Goal: Task Accomplishment & Management: Manage account settings

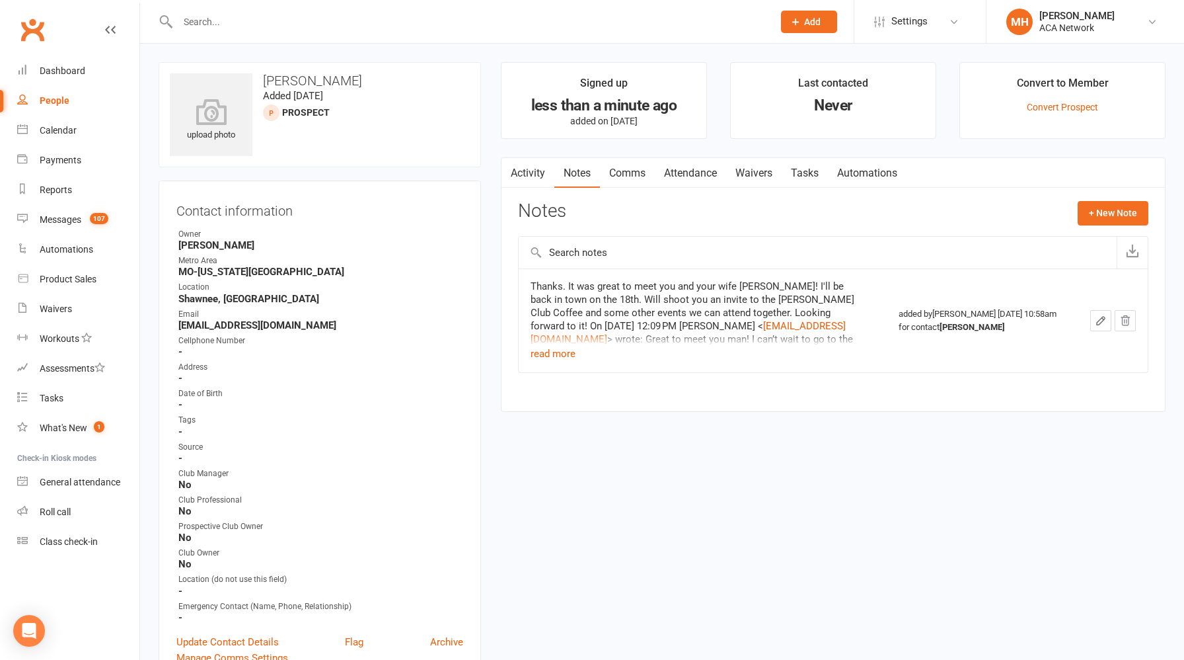
click at [354, 21] on input "text" at bounding box center [469, 22] width 590 height 19
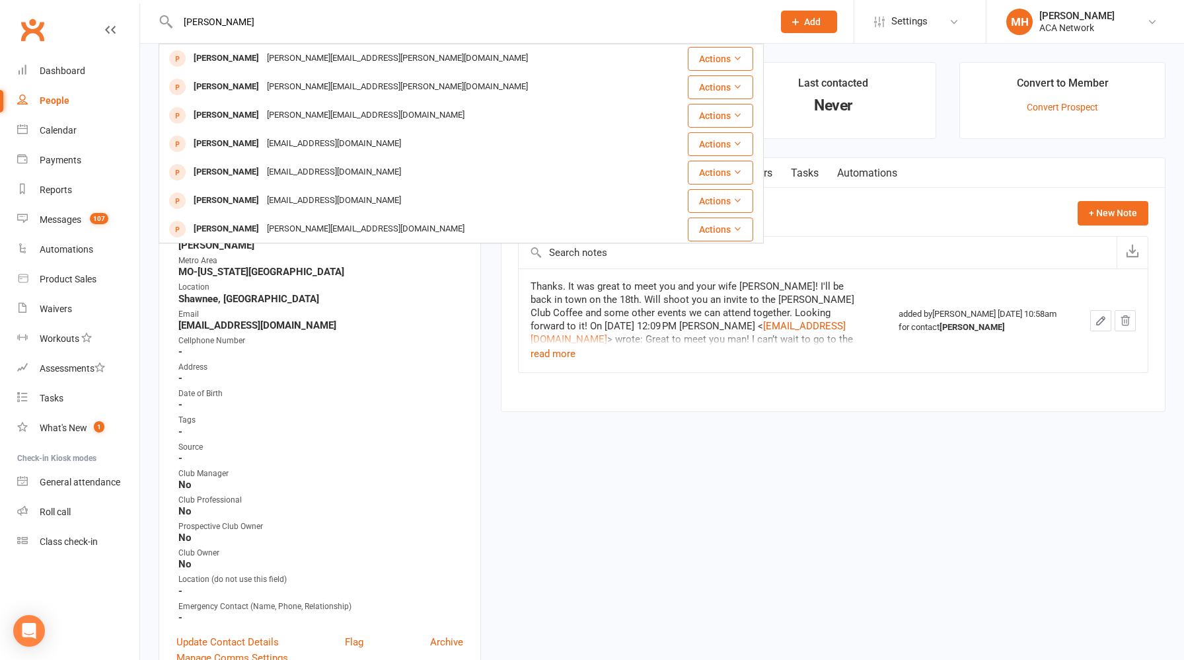
click at [436, 25] on input "[PERSON_NAME]" at bounding box center [469, 22] width 590 height 19
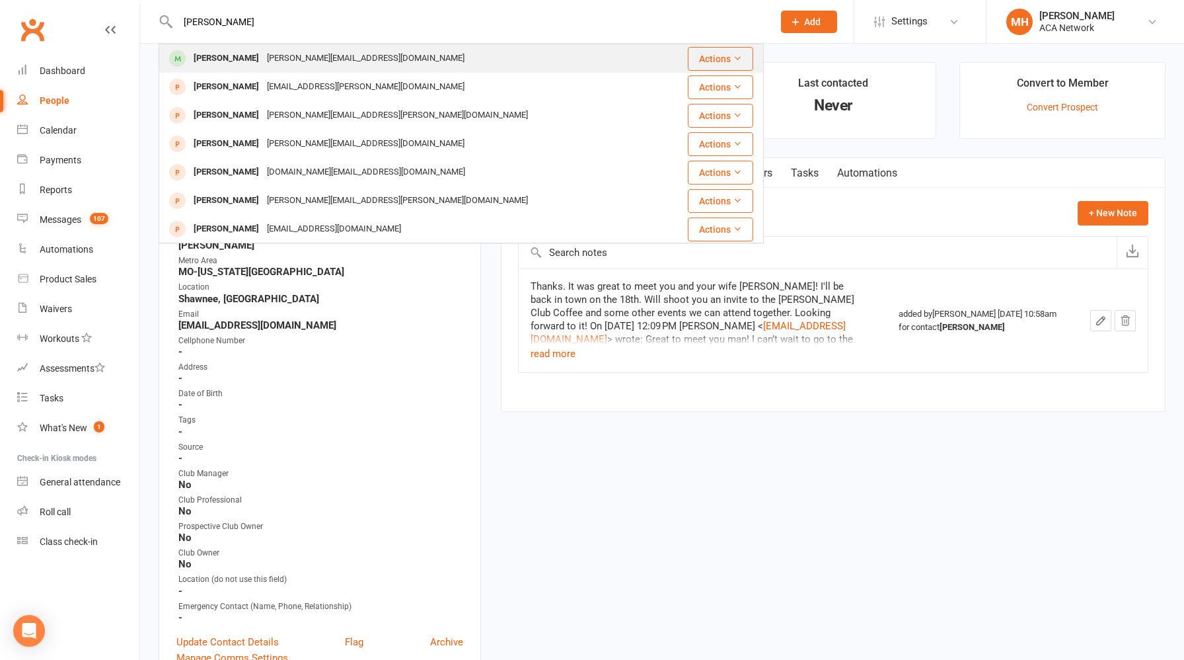
type input "[PERSON_NAME]"
click at [357, 62] on div "[PERSON_NAME][EMAIL_ADDRESS][DOMAIN_NAME]" at bounding box center [366, 58] width 206 height 19
click at [0, 0] on div "Loading" at bounding box center [0, 0] width 0 height 0
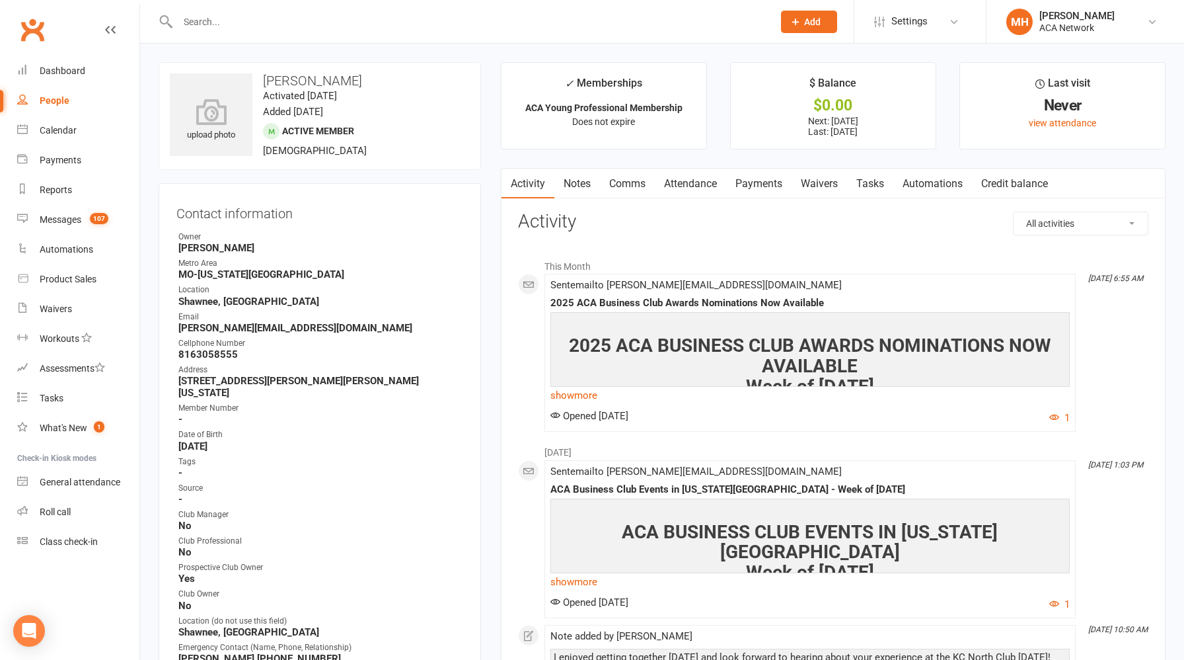
click at [578, 185] on link "Notes" at bounding box center [578, 184] width 46 height 30
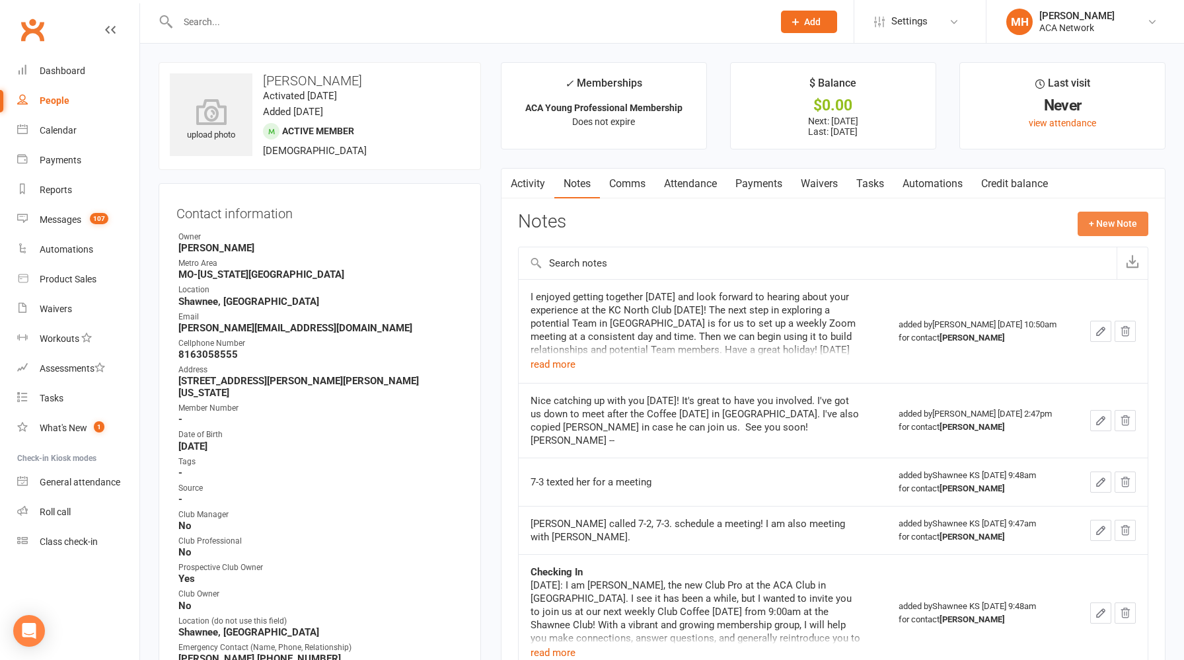
click at [1126, 221] on button "+ New Note" at bounding box center [1113, 224] width 71 height 24
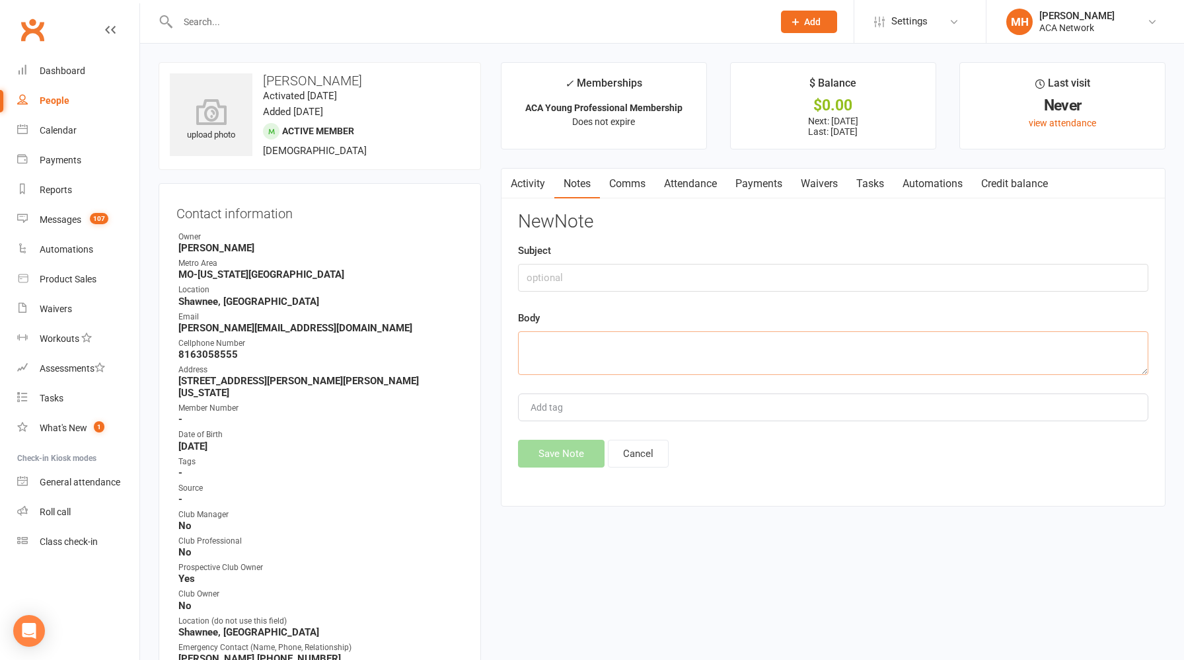
click at [655, 346] on textarea at bounding box center [833, 353] width 631 height 44
paste textarea "[GEOGRAPHIC_DATA], [GEOGRAPHIC_DATA] - agents there [US_STATE][GEOGRAPHIC_DATA]…"
type textarea "[GEOGRAPHIC_DATA], [GEOGRAPHIC_DATA] - agents there [US_STATE][GEOGRAPHIC_DATA]…"
click at [558, 451] on button "Save Note" at bounding box center [561, 454] width 87 height 28
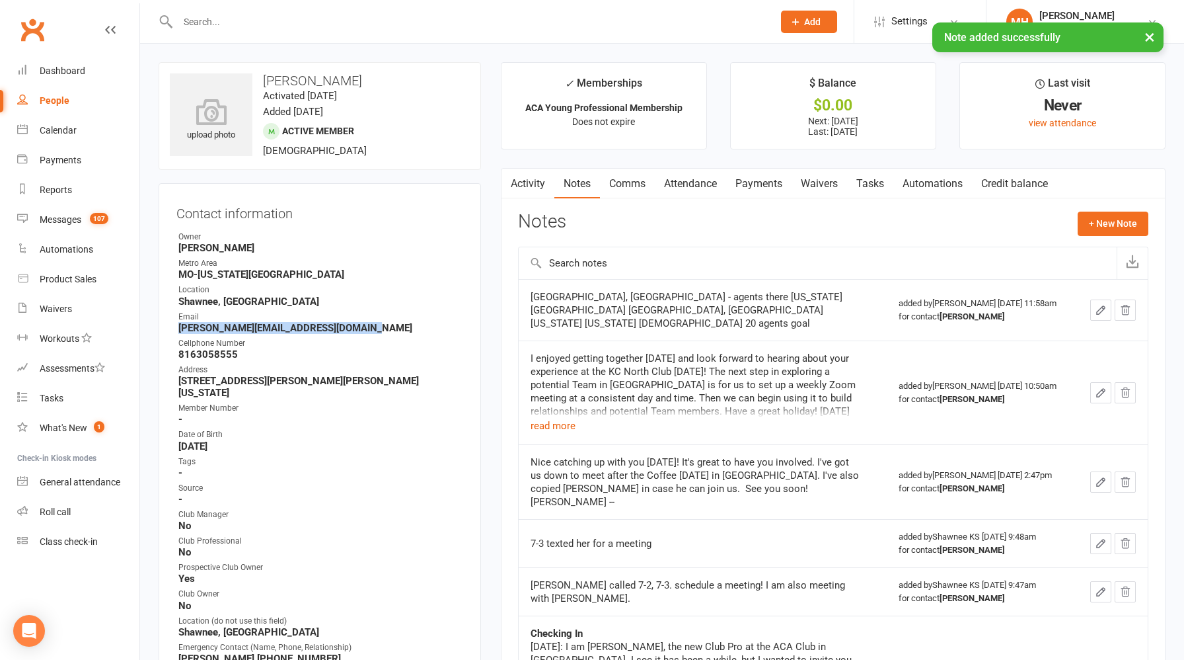
drag, startPoint x: 372, startPoint y: 328, endPoint x: 170, endPoint y: 328, distance: 202.3
click at [170, 328] on div "Contact information Owner [PERSON_NAME][GEOGRAPHIC_DATA] [GEOGRAPHIC_DATA]-[US_…" at bounding box center [320, 453] width 323 height 541
copy strong "[PERSON_NAME][EMAIL_ADDRESS][DOMAIN_NAME]"
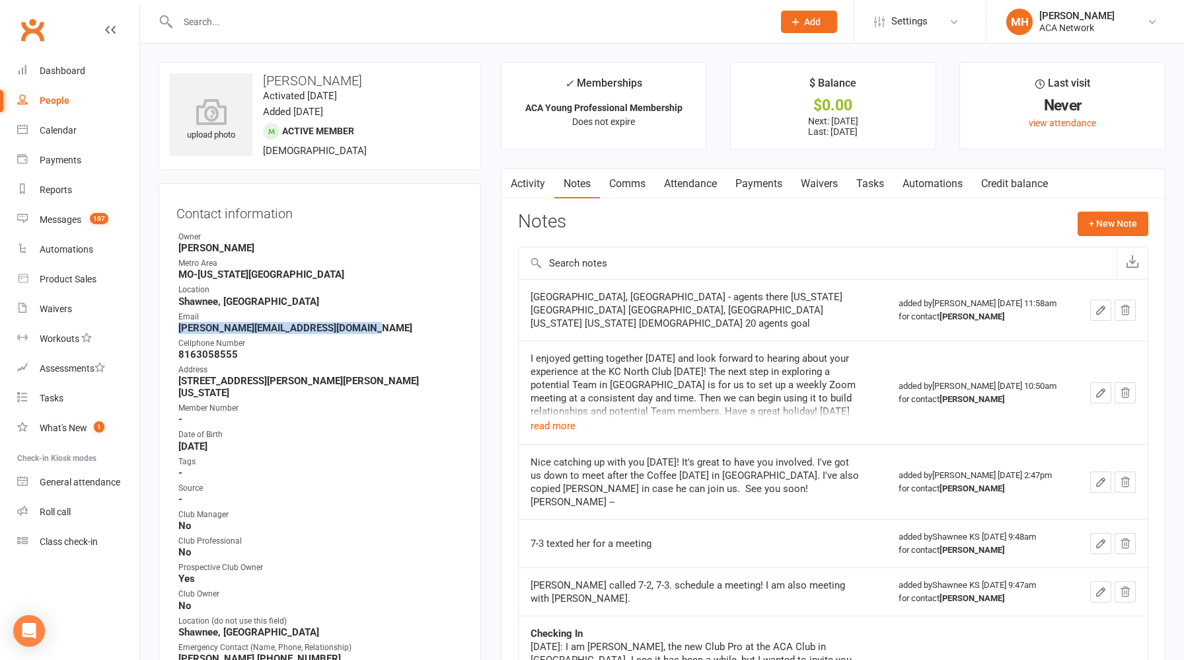
click at [580, 189] on link "Notes" at bounding box center [578, 184] width 46 height 30
click at [1093, 219] on button "+ New Note" at bounding box center [1113, 224] width 71 height 24
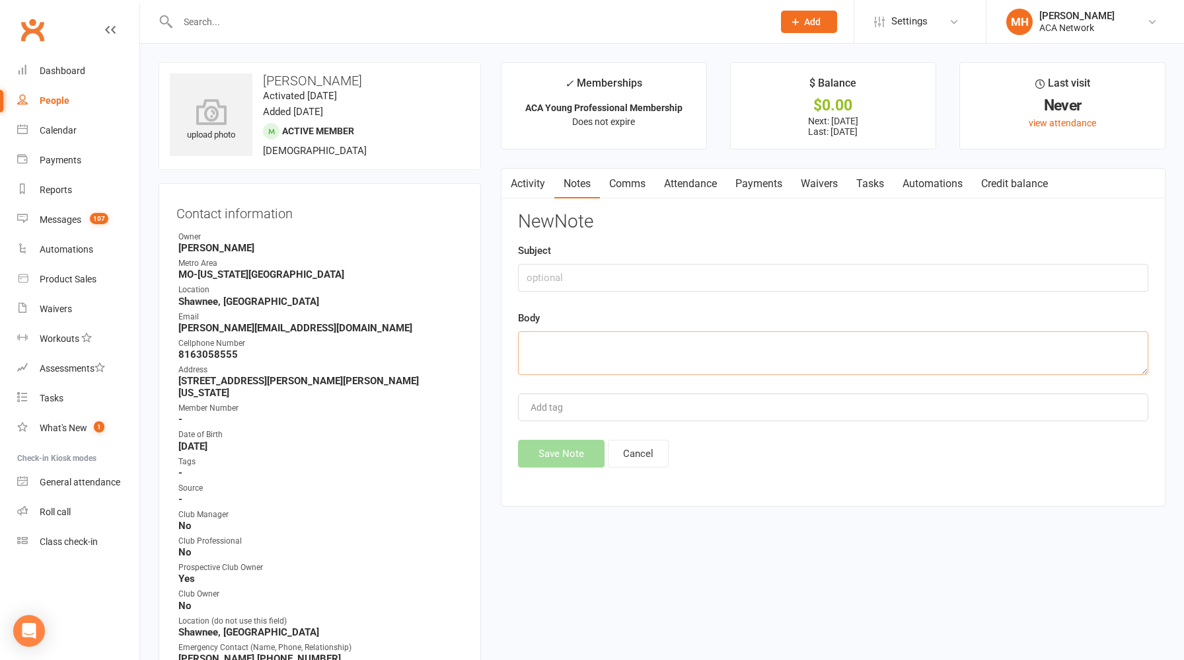
click at [635, 354] on textarea at bounding box center [833, 353] width 631 height 44
paste textarea "Hope you are having a great week! I'm on the road this week but wanted to check…"
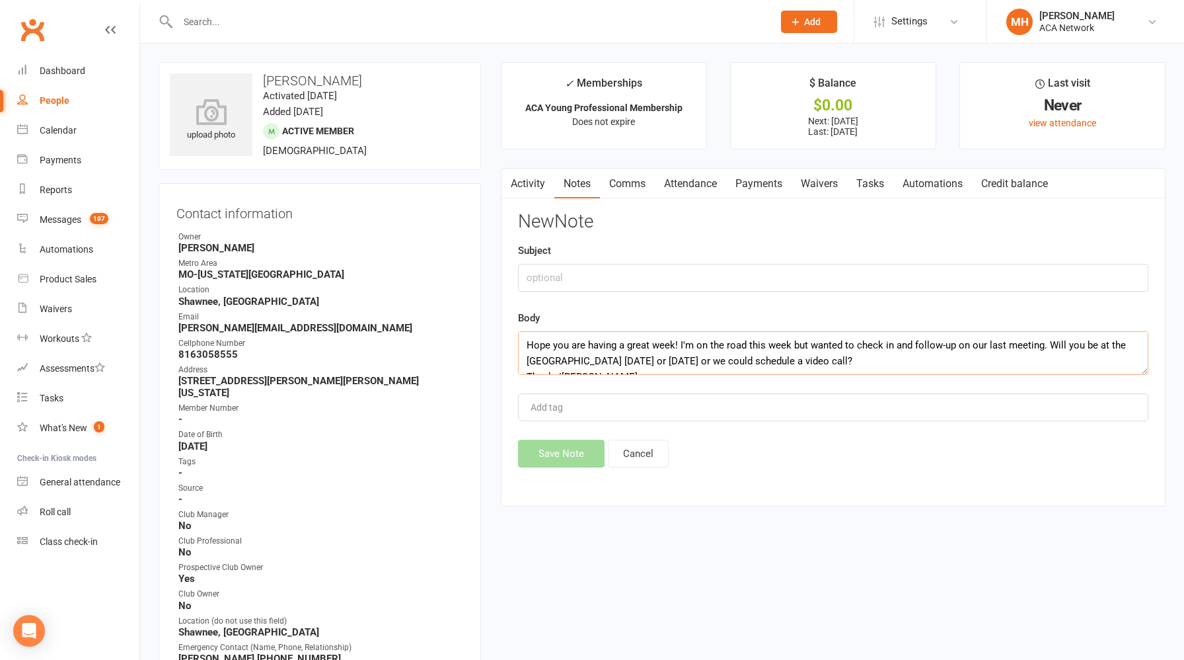
scroll to position [8, 0]
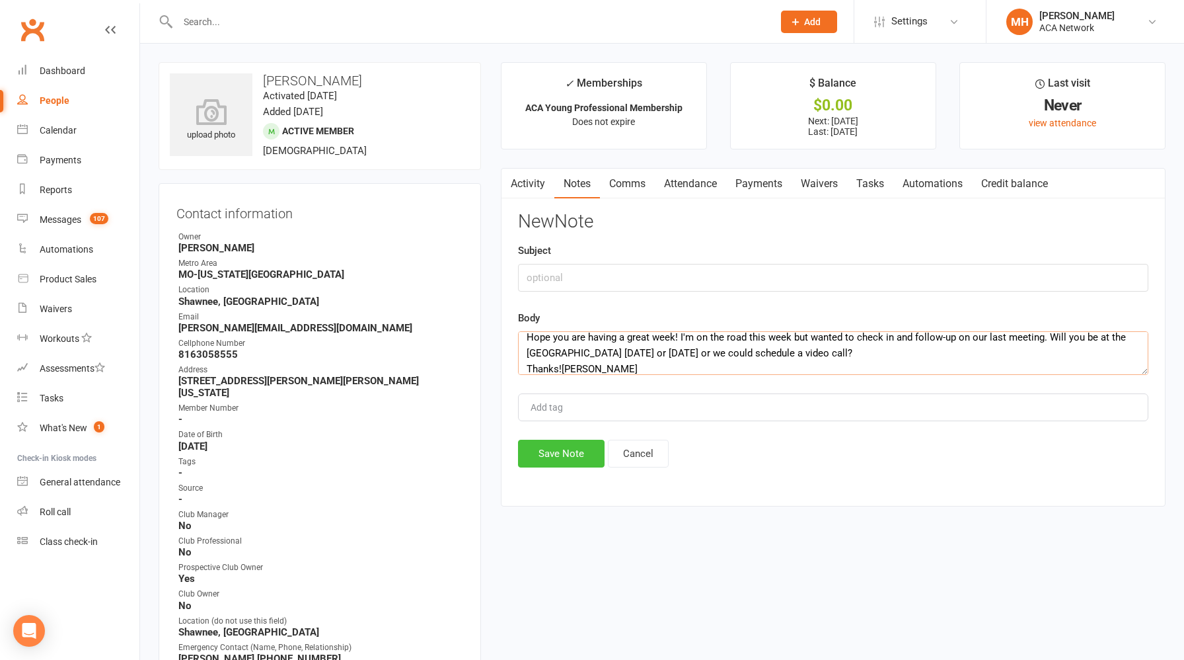
type textarea "Hope you are having a great week! I'm on the road this week but wanted to check…"
click at [557, 459] on button "Save Note" at bounding box center [561, 454] width 87 height 28
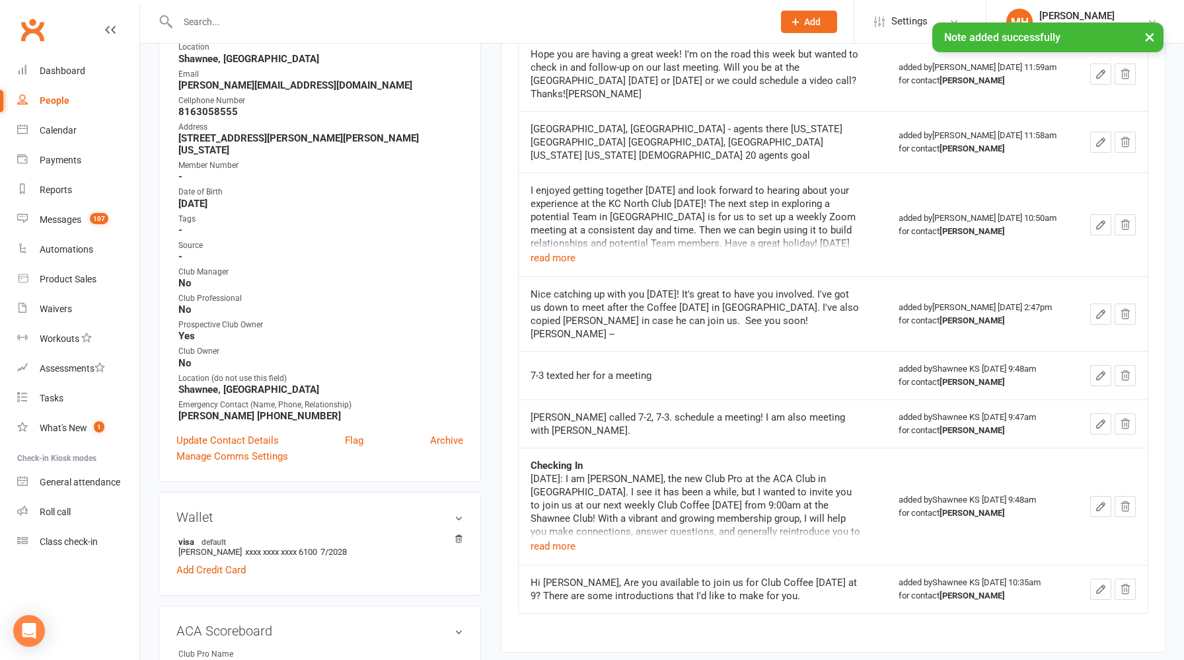
scroll to position [0, 0]
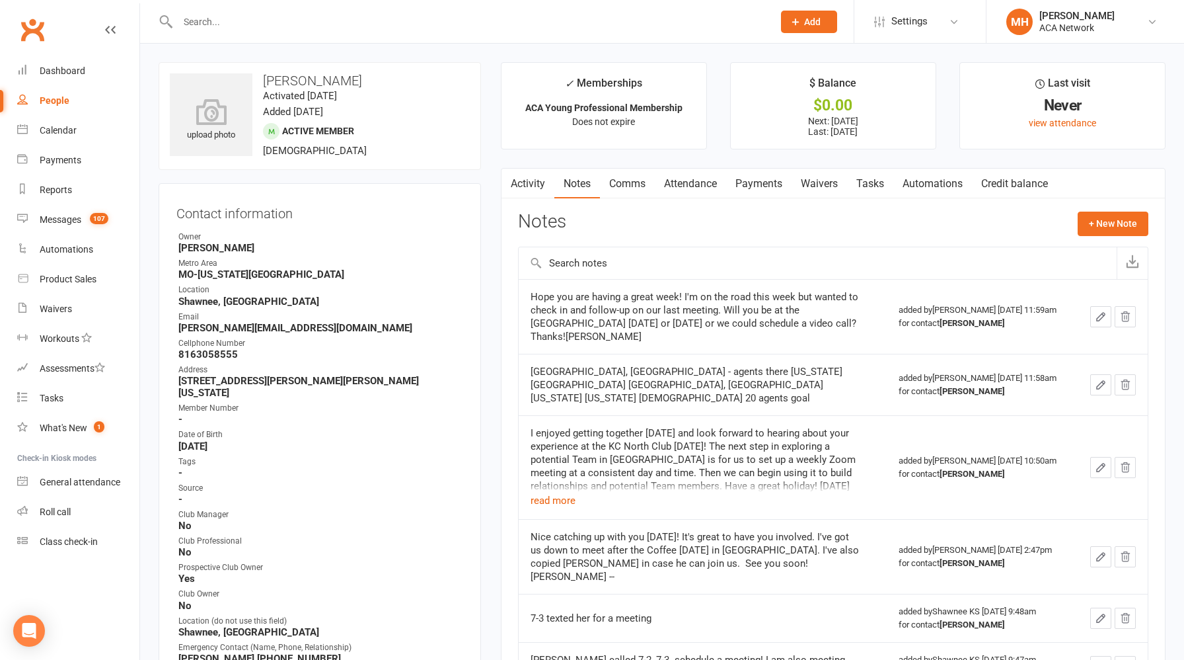
click at [420, 20] on input "text" at bounding box center [469, 22] width 590 height 19
type input "v"
paste input "[PERSON_NAME]"
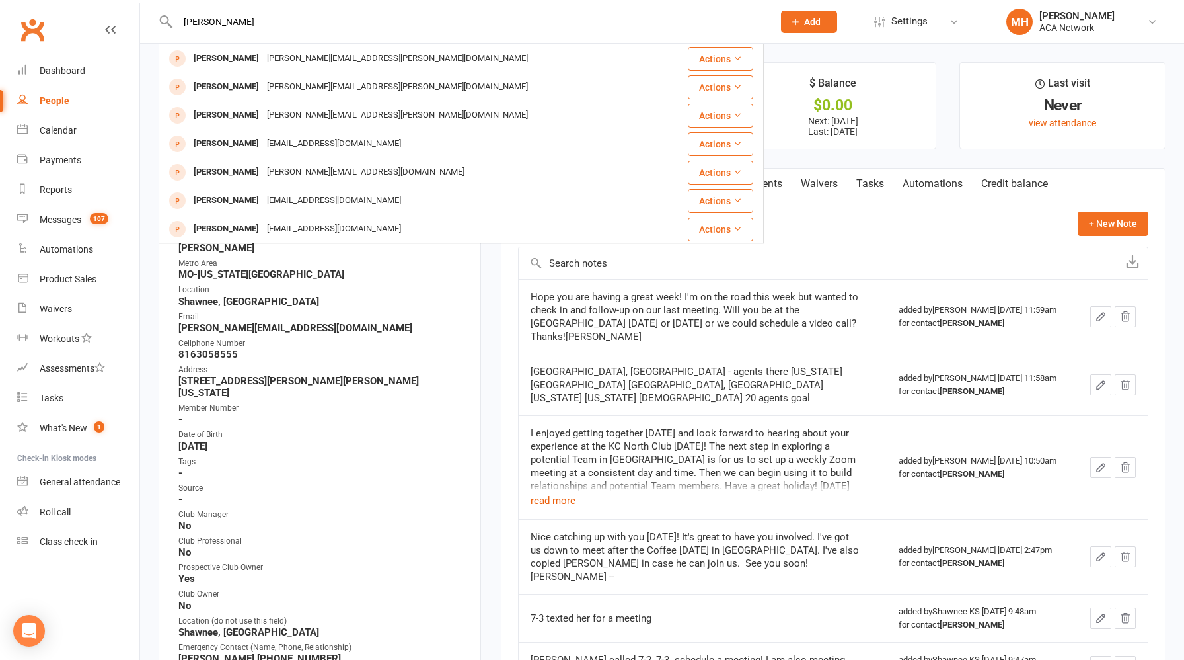
drag, startPoint x: 400, startPoint y: 15, endPoint x: 234, endPoint y: 8, distance: 166.0
click at [234, 8] on div "[PERSON_NAME] [PERSON_NAME] [PERSON_NAME][EMAIL_ADDRESS][PERSON_NAME][DOMAIN_NA…" at bounding box center [461, 21] width 605 height 43
drag, startPoint x: 263, startPoint y: 22, endPoint x: 81, endPoint y: 22, distance: 182.4
click at [81, 3] on header "[PERSON_NAME] [PERSON_NAME] [PERSON_NAME][EMAIL_ADDRESS][PERSON_NAME][DOMAIN_NA…" at bounding box center [592, 3] width 1184 height 0
paste input "[PERSON_NAME][EMAIL_ADDRESS][DOMAIN_NAME]"
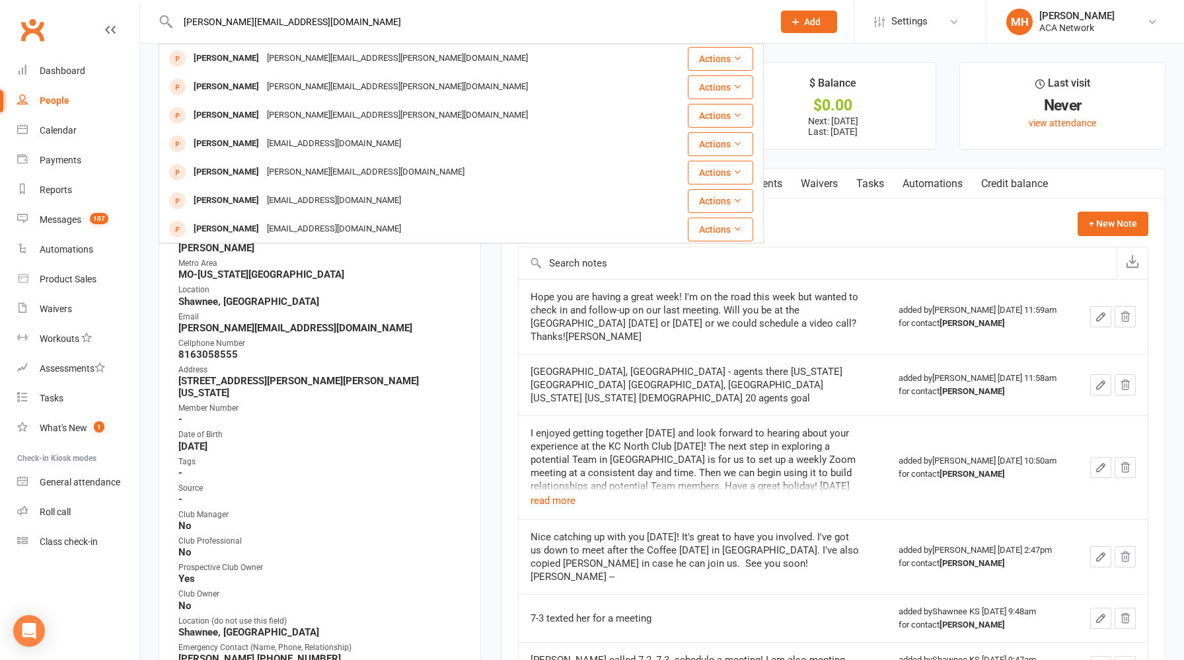
type input "[PERSON_NAME][EMAIL_ADDRESS][DOMAIN_NAME]"
